Goal: Task Accomplishment & Management: Use online tool/utility

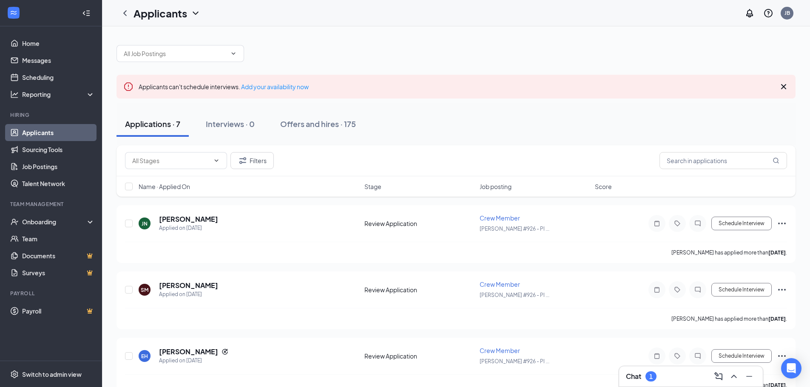
click at [692, 378] on div "Chat 1" at bounding box center [691, 377] width 130 height 14
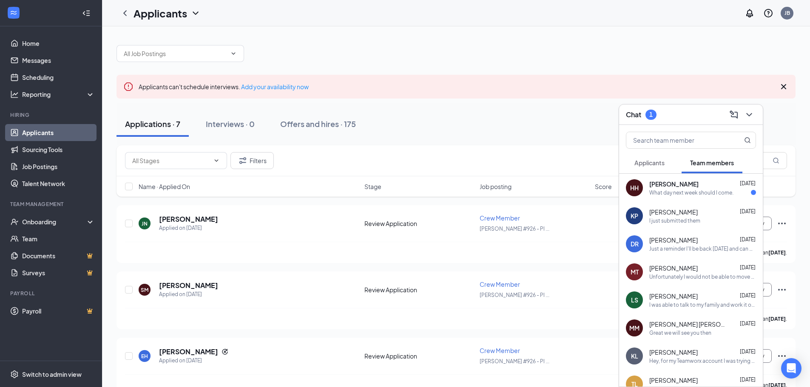
click at [634, 160] on button "Applicants" at bounding box center [649, 162] width 47 height 21
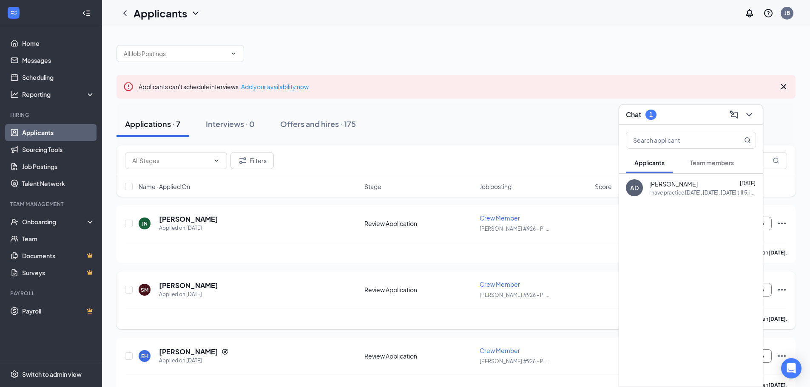
click at [245, 279] on div "SM [PERSON_NAME] Applied on [DATE] Review Application Crew Member [PERSON_NAME]…" at bounding box center [456, 301] width 679 height 58
click at [750, 115] on icon "ChevronDown" at bounding box center [749, 114] width 6 height 3
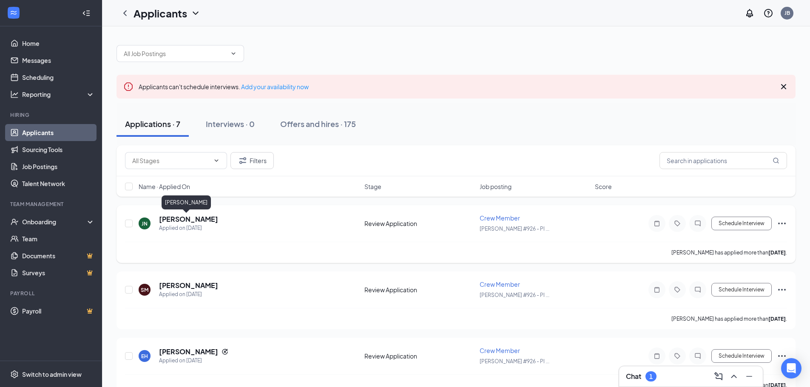
click at [164, 219] on h5 "[PERSON_NAME]" at bounding box center [188, 219] width 59 height 9
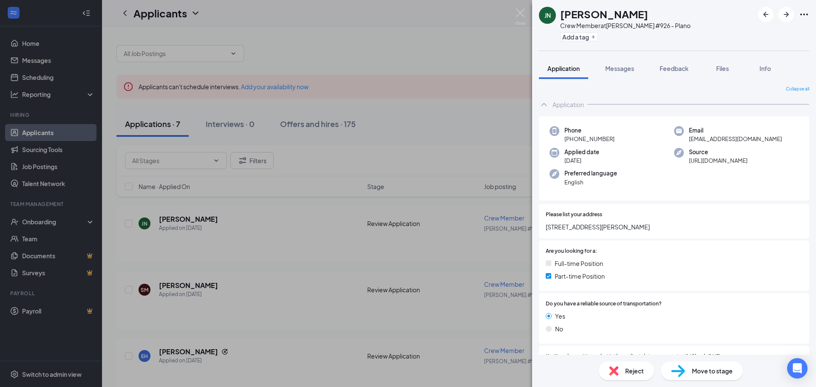
click at [511, 14] on div "JN [PERSON_NAME] Crew Member at [PERSON_NAME] #926 - Plano Add a tag Applicatio…" at bounding box center [408, 193] width 816 height 387
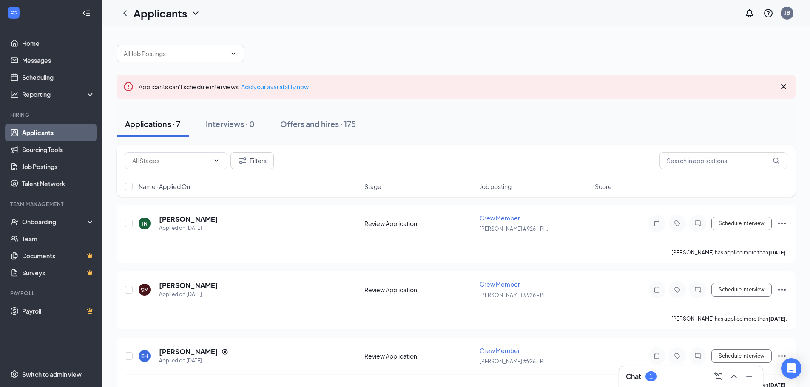
click at [519, 11] on div "Applicants JB" at bounding box center [456, 13] width 708 height 26
click at [194, 284] on h5 "[PERSON_NAME]" at bounding box center [188, 285] width 59 height 9
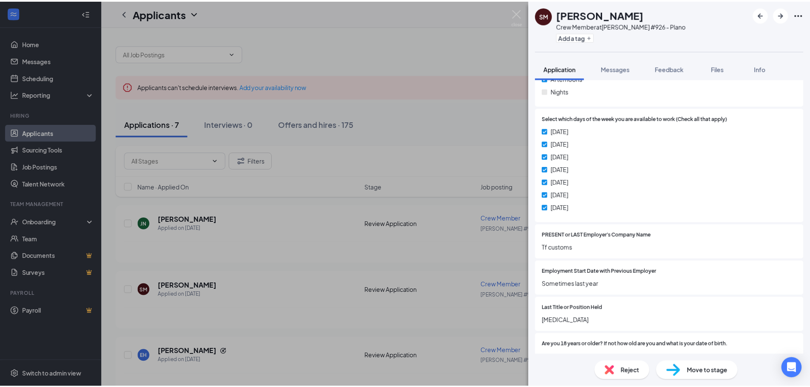
scroll to position [384, 0]
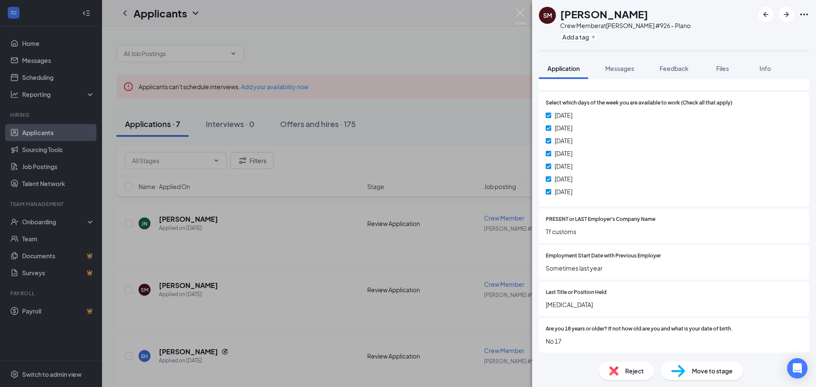
click at [356, 199] on div "SM [PERSON_NAME] Crew Member at [PERSON_NAME] #926 - Plano Add a tag Applicatio…" at bounding box center [408, 193] width 816 height 387
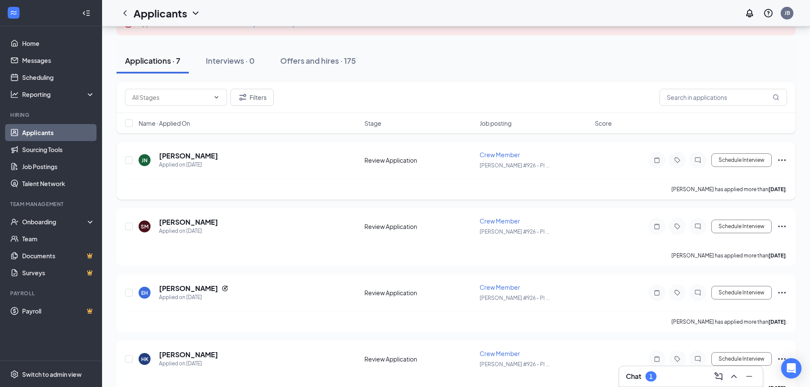
scroll to position [29, 0]
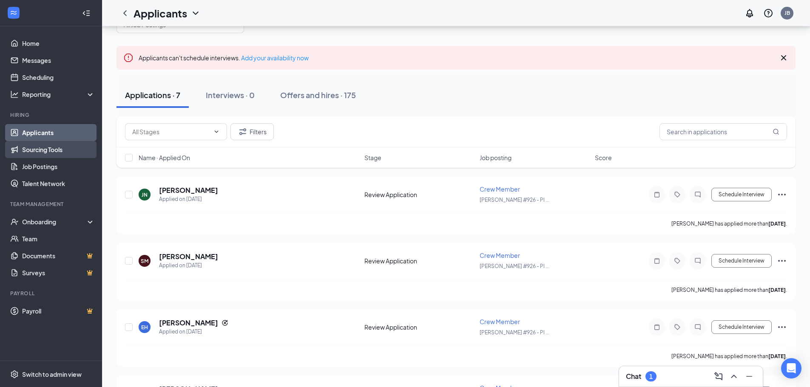
click at [48, 150] on link "Sourcing Tools" at bounding box center [58, 149] width 73 height 17
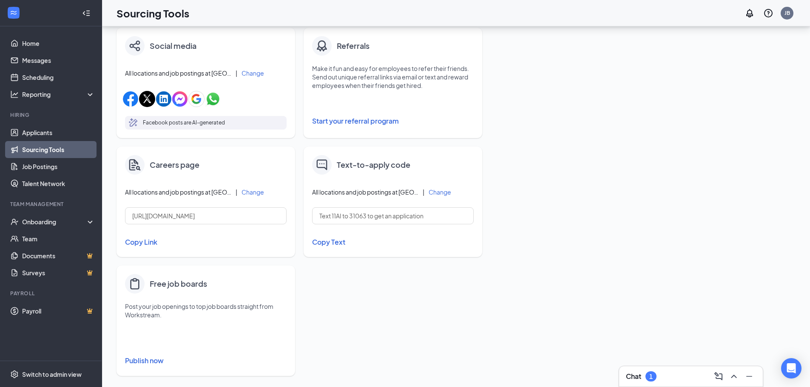
scroll to position [277, 0]
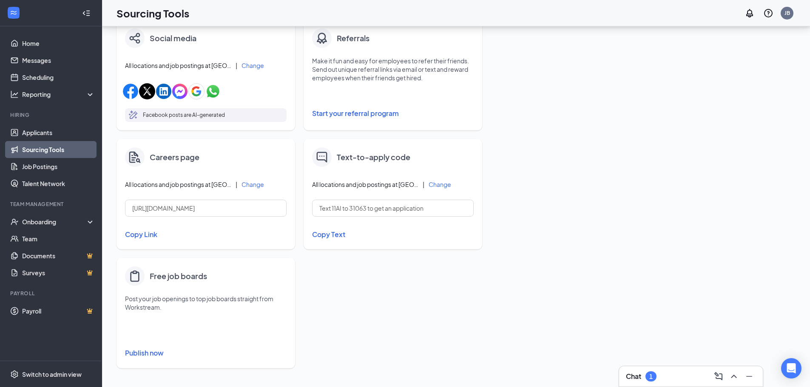
click at [146, 353] on button "Publish now" at bounding box center [206, 354] width 162 height 14
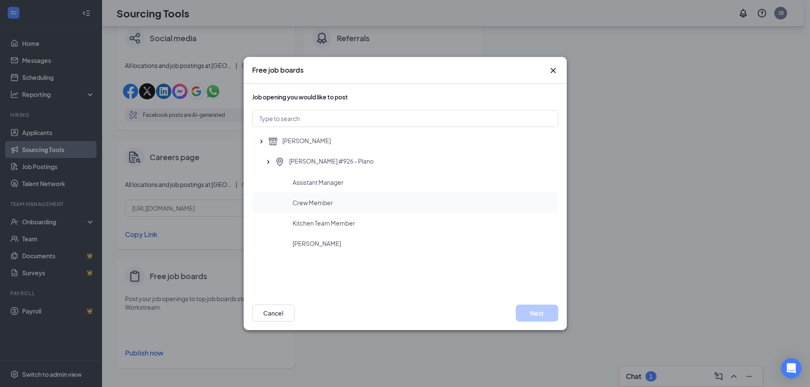
click at [327, 207] on div "Crew Member" at bounding box center [405, 203] width 306 height 20
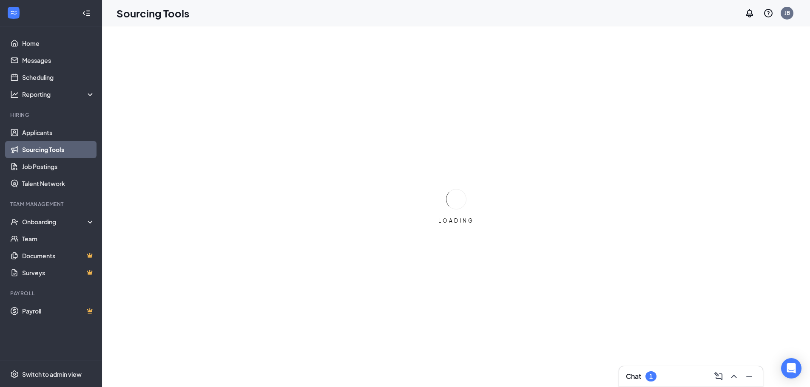
scroll to position [0, 0]
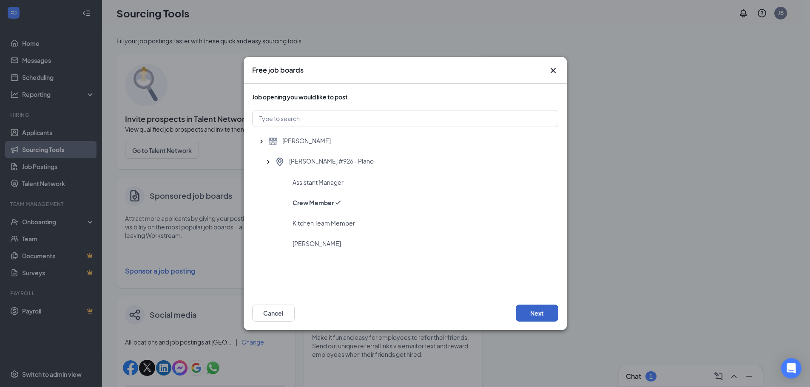
click at [546, 309] on button "Next" at bounding box center [537, 313] width 43 height 17
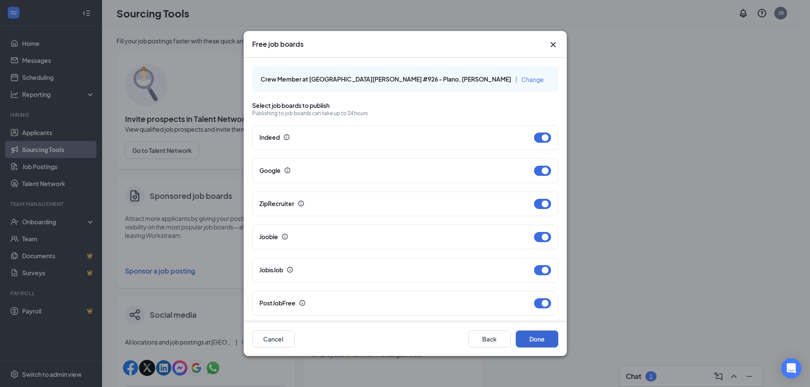
click at [546, 310] on div "PostJobFree" at bounding box center [405, 303] width 306 height 25
click at [544, 338] on button "Done" at bounding box center [537, 339] width 43 height 17
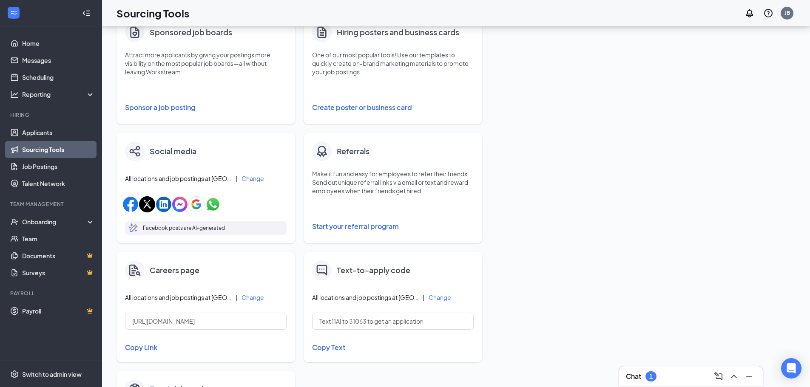
scroll to position [277, 0]
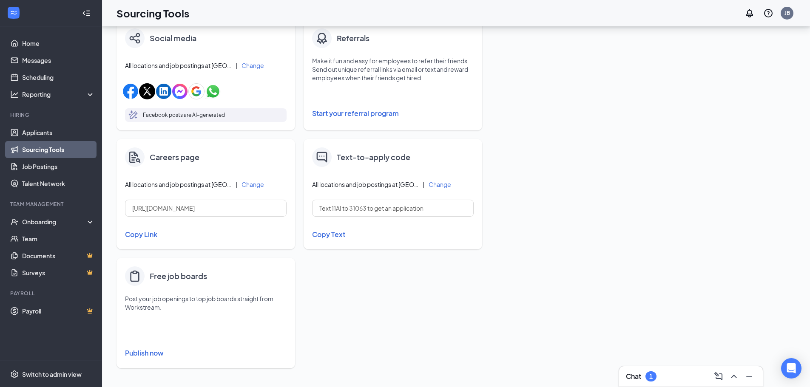
click at [139, 353] on button "Publish now" at bounding box center [206, 354] width 162 height 14
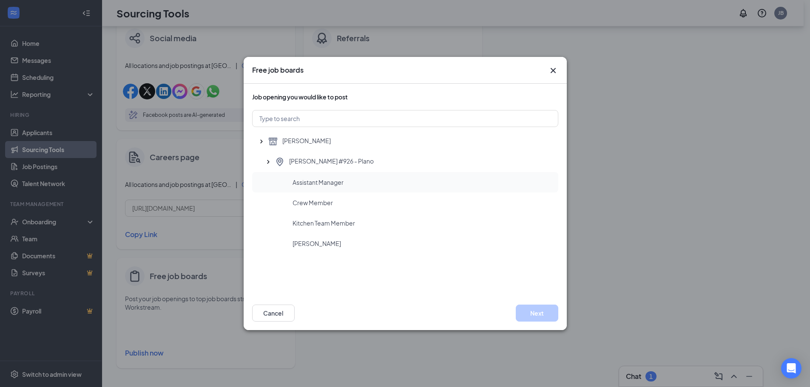
click at [333, 180] on span "Assistant Manager" at bounding box center [318, 182] width 51 height 9
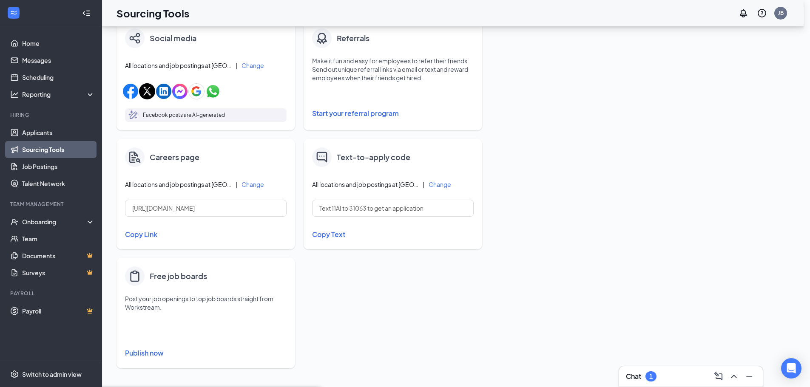
scroll to position [0, 0]
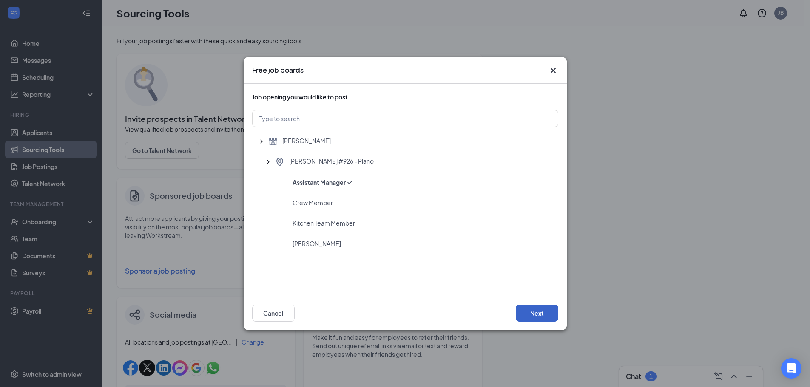
click at [543, 309] on button "Next" at bounding box center [537, 313] width 43 height 17
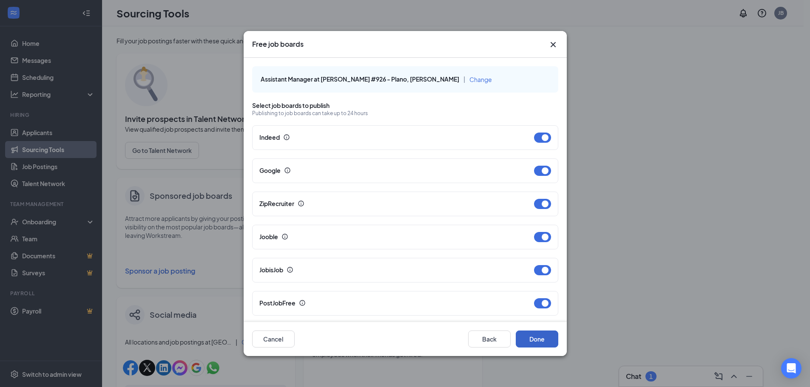
click at [546, 341] on button "Done" at bounding box center [537, 339] width 43 height 17
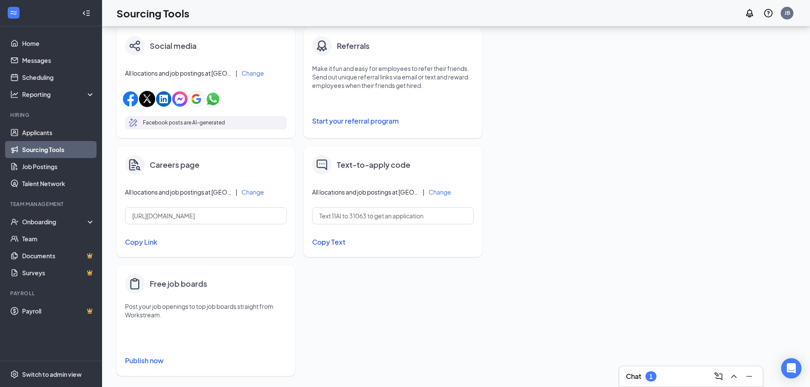
scroll to position [277, 0]
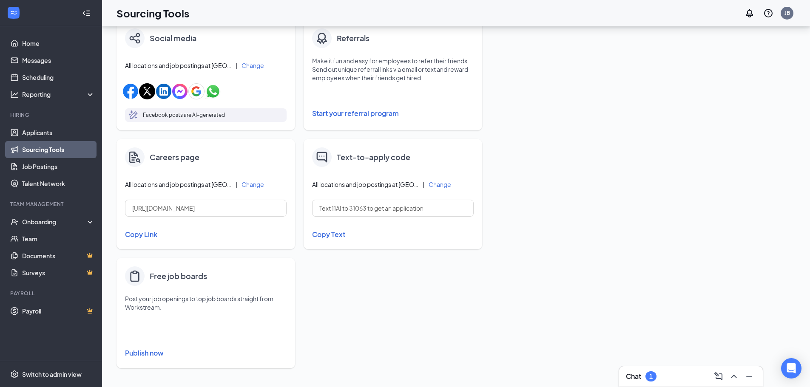
click at [166, 353] on button "Publish now" at bounding box center [206, 354] width 162 height 14
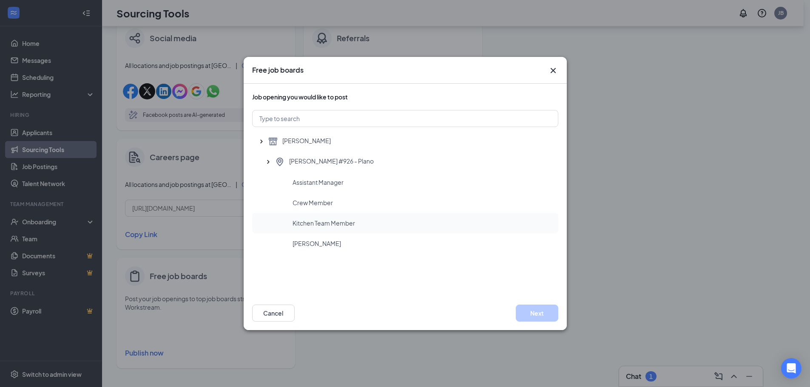
click at [347, 221] on span "Kitchen Team Member" at bounding box center [324, 223] width 63 height 9
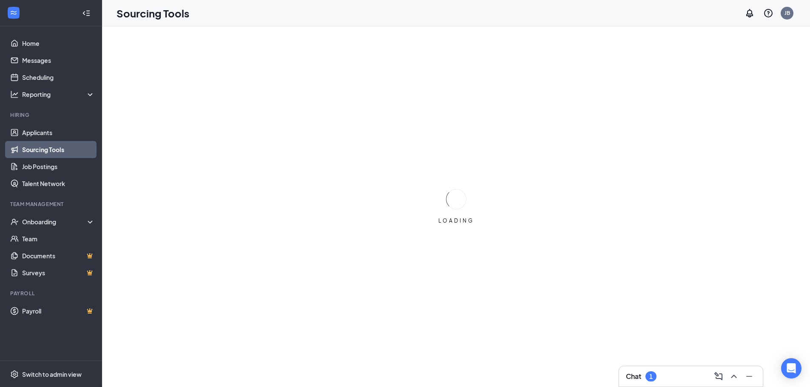
scroll to position [0, 0]
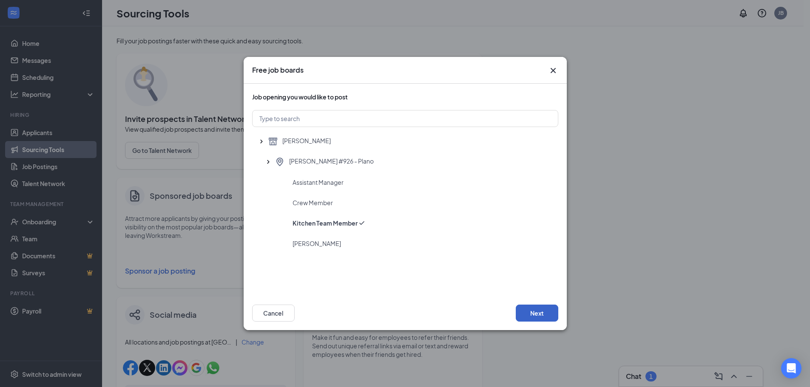
click at [542, 310] on button "Next" at bounding box center [537, 313] width 43 height 17
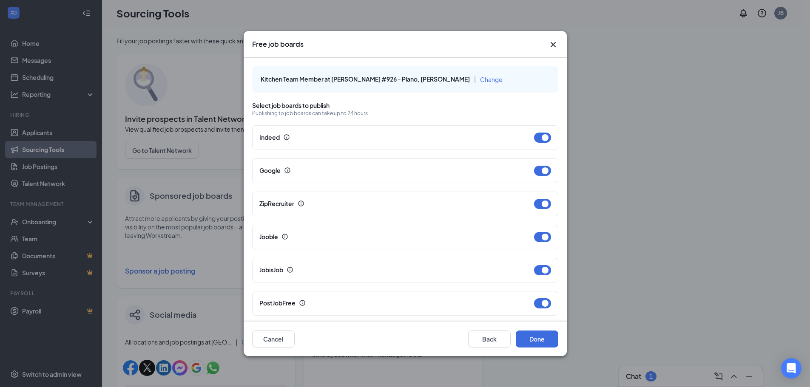
click at [542, 310] on div "PostJobFree" at bounding box center [405, 303] width 306 height 25
click at [545, 344] on button "Done" at bounding box center [537, 339] width 43 height 17
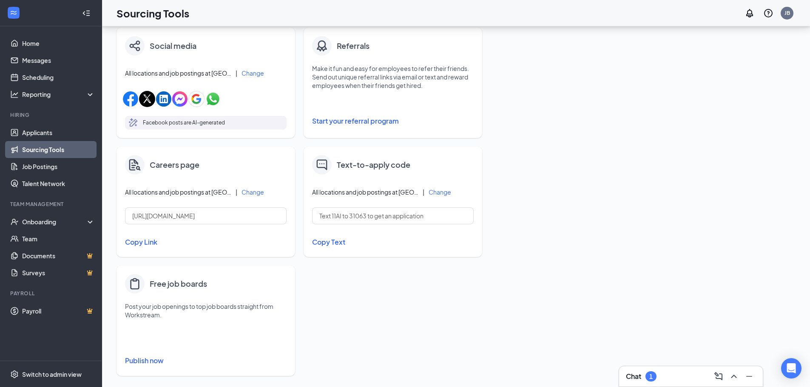
scroll to position [277, 0]
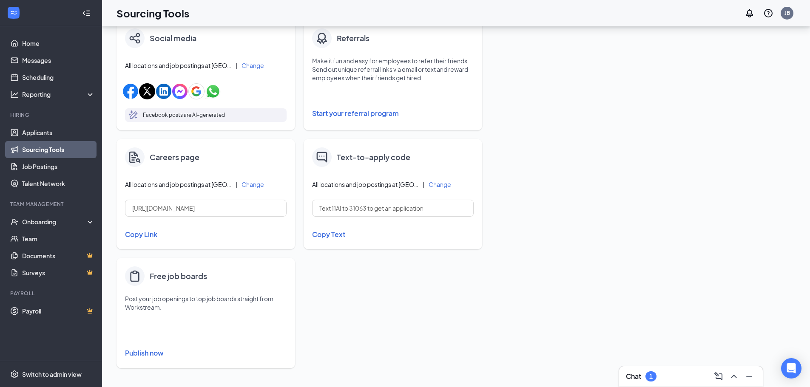
click at [143, 355] on button "Publish now" at bounding box center [206, 354] width 162 height 14
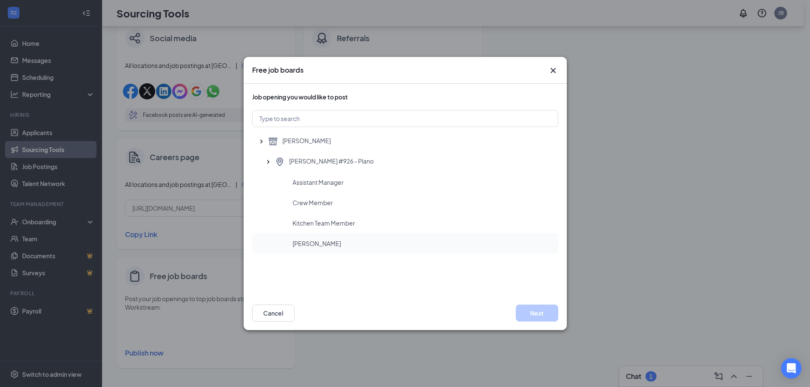
click at [303, 238] on div "[PERSON_NAME]" at bounding box center [405, 243] width 306 height 20
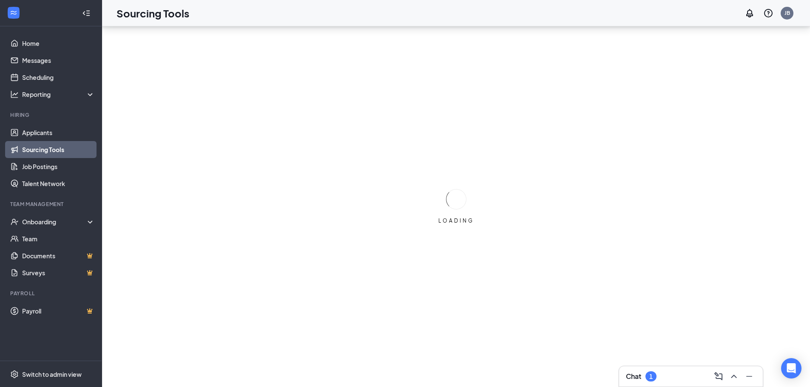
scroll to position [0, 0]
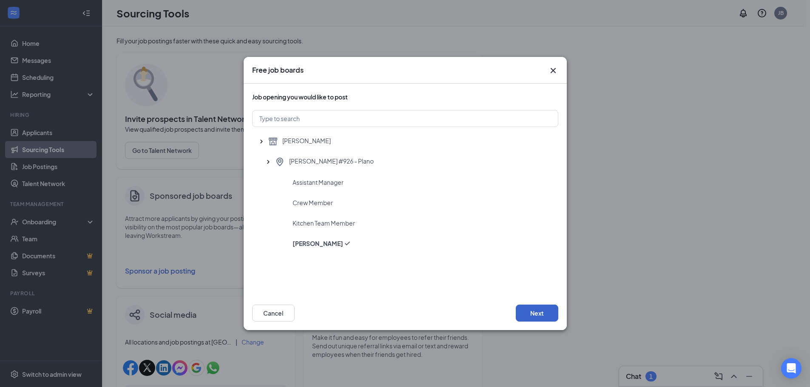
click at [540, 311] on button "Next" at bounding box center [537, 313] width 43 height 17
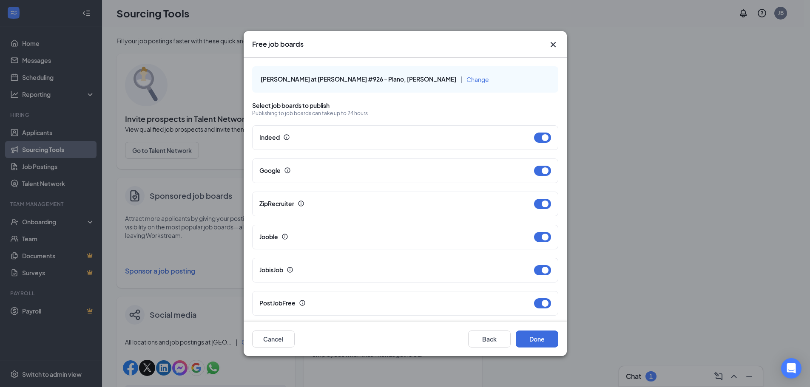
click at [540, 314] on div "PostJobFree" at bounding box center [405, 303] width 306 height 25
click at [544, 338] on button "Done" at bounding box center [537, 339] width 43 height 17
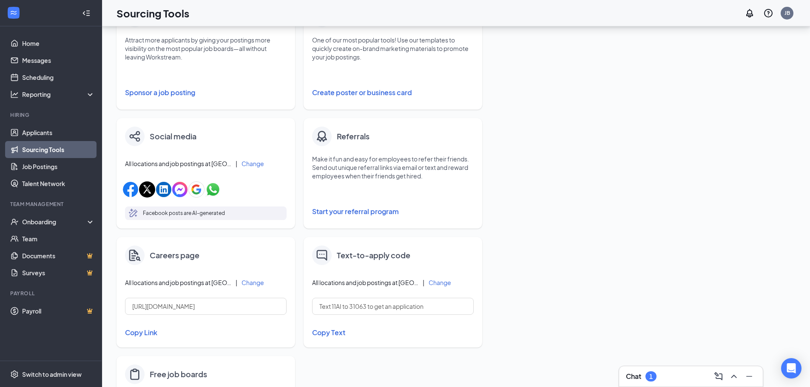
scroll to position [277, 0]
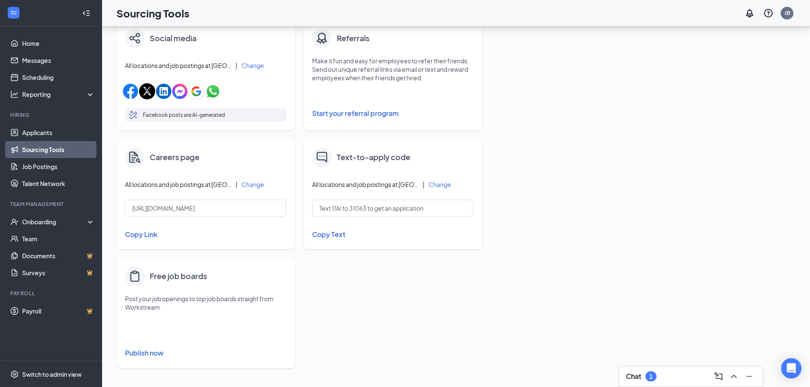
click at [150, 352] on button "Publish now" at bounding box center [206, 354] width 162 height 14
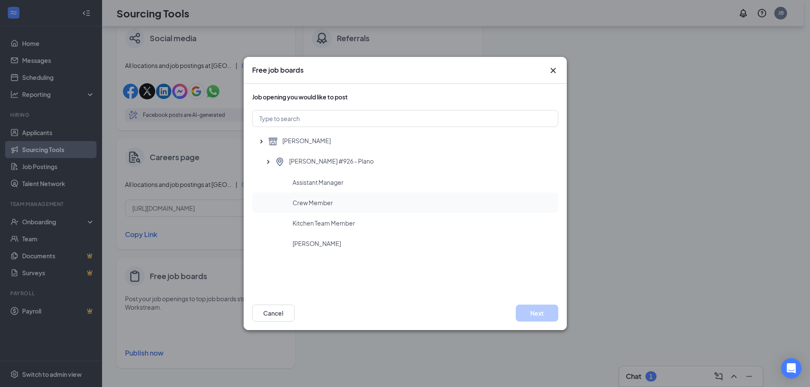
click at [295, 196] on div "Crew Member" at bounding box center [405, 203] width 306 height 20
click at [543, 317] on button "Next" at bounding box center [537, 313] width 43 height 17
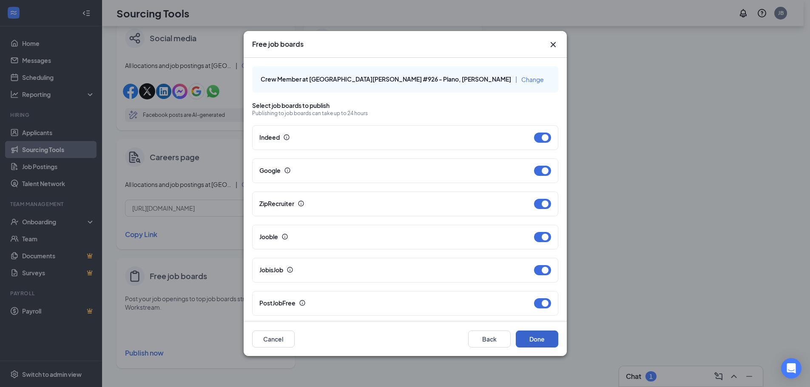
click at [543, 344] on button "Done" at bounding box center [537, 339] width 43 height 17
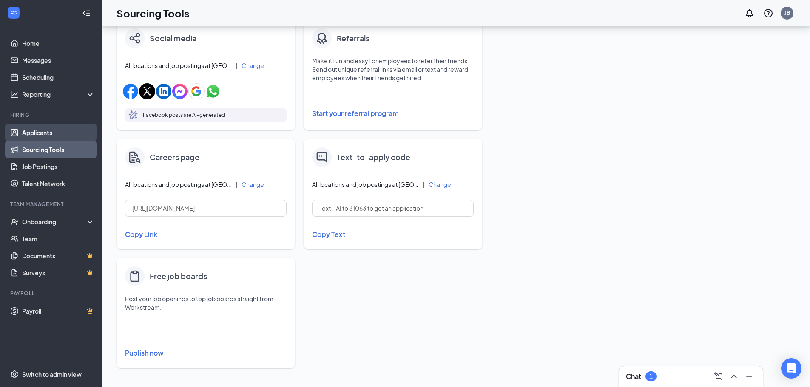
click at [39, 135] on link "Applicants" at bounding box center [58, 132] width 73 height 17
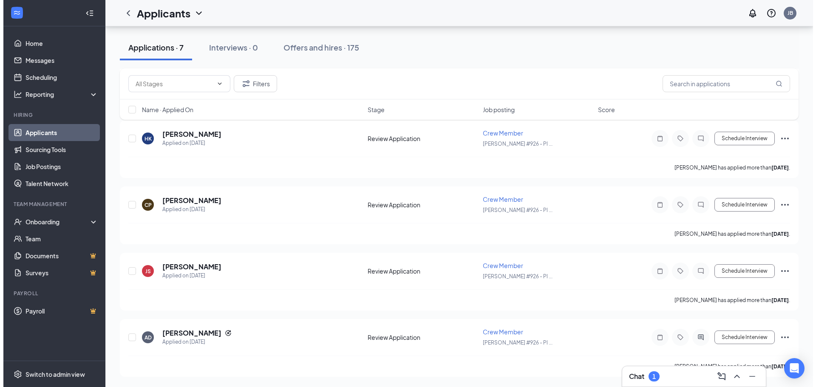
scroll to position [284, 0]
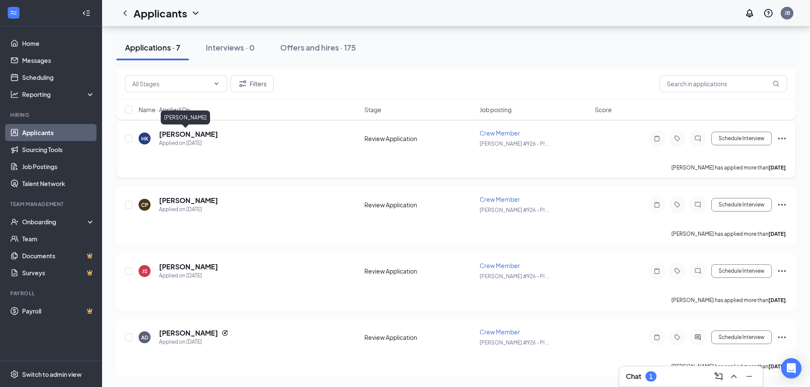
click at [186, 135] on h5 "[PERSON_NAME]" at bounding box center [188, 134] width 59 height 9
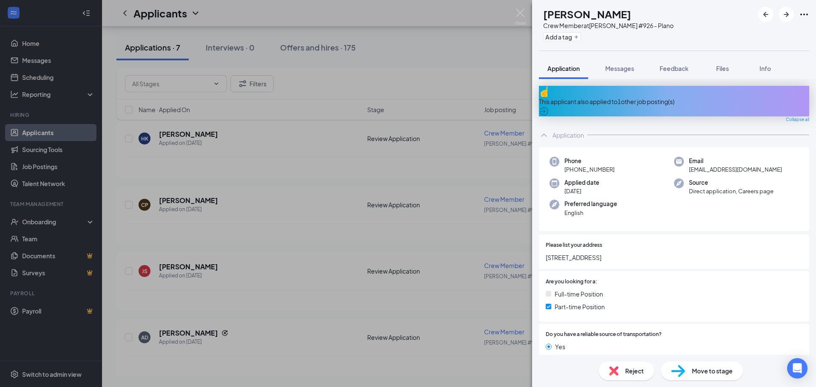
click at [522, 6] on div "[PERSON_NAME] [PERSON_NAME] Crew Member at [PERSON_NAME] #926 - Plano Add a tag…" at bounding box center [408, 193] width 816 height 387
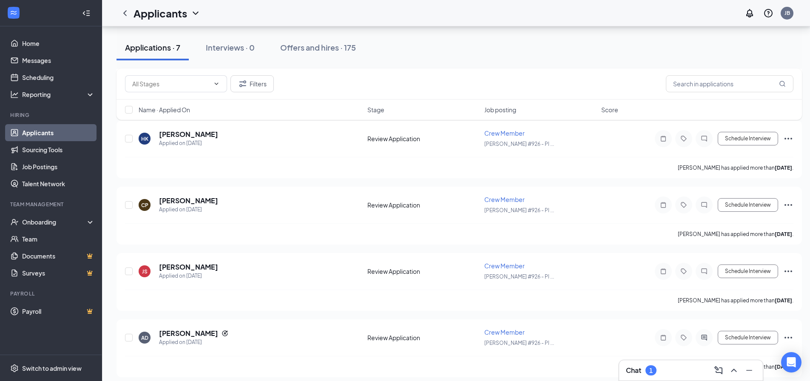
click at [522, 8] on div "Applicants JB" at bounding box center [456, 13] width 708 height 26
click at [36, 131] on link "Applicants" at bounding box center [58, 132] width 73 height 17
